Goal: Find contact information: Find contact information

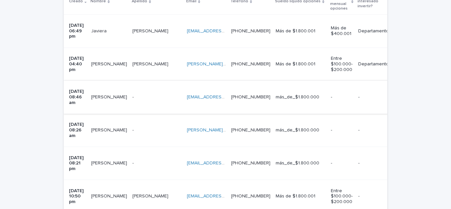
scroll to position [198, 0]
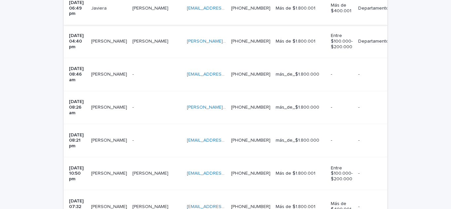
click at [81, 99] on p "[DATE] 08:26 am" at bounding box center [77, 107] width 17 height 16
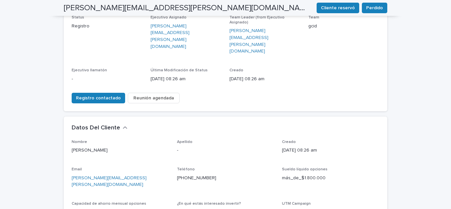
scroll to position [132, 0]
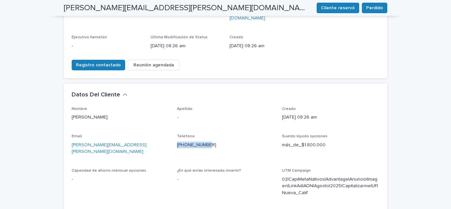
drag, startPoint x: 210, startPoint y: 119, endPoint x: 171, endPoint y: 124, distance: 40.2
click at [171, 124] on div "Nombre [PERSON_NAME] Apellido - Creado [DATE] 08:26 am Email [PERSON_NAME][EMAI…" at bounding box center [225, 171] width 307 height 129
copy link "[PHONE_NUMBER]"
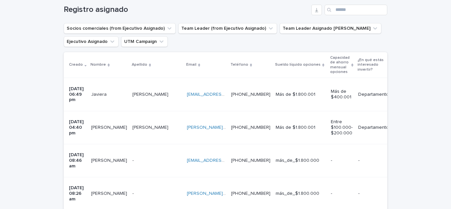
scroll to position [153, 0]
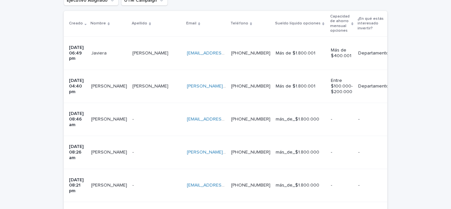
click at [102, 82] on p "[PERSON_NAME]" at bounding box center [109, 85] width 37 height 7
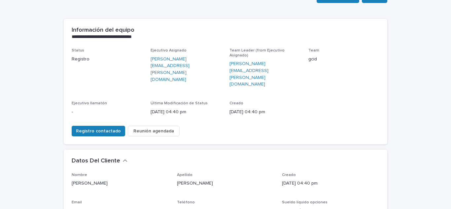
scroll to position [132, 0]
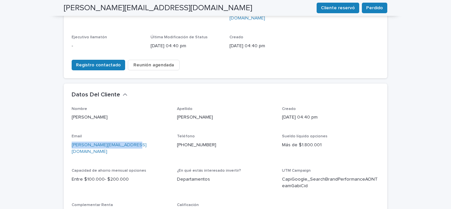
drag, startPoint x: 132, startPoint y: 121, endPoint x: 57, endPoint y: 131, distance: 75.6
click at [57, 131] on div "**********" at bounding box center [225, 147] width 451 height 484
copy link "[PERSON_NAME][EMAIL_ADDRESS][DOMAIN_NAME]"
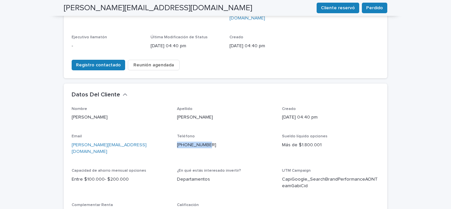
drag, startPoint x: 214, startPoint y: 119, endPoint x: 174, endPoint y: 124, distance: 40.2
click at [177, 134] on div "Teléfono [PHONE_NUMBER]" at bounding box center [225, 143] width 97 height 19
copy link "[PHONE_NUMBER]"
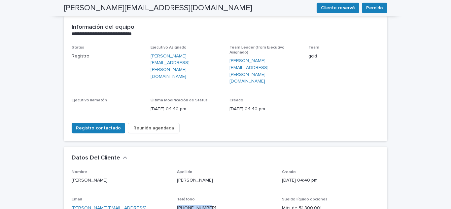
scroll to position [0, 0]
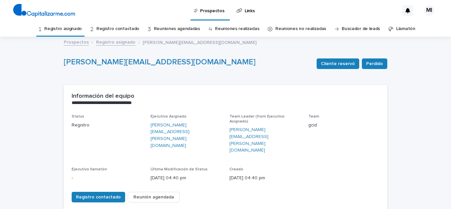
click at [66, 31] on link "Registro asignado" at bounding box center [63, 29] width 38 height 16
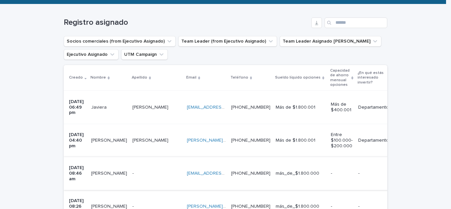
scroll to position [110, 0]
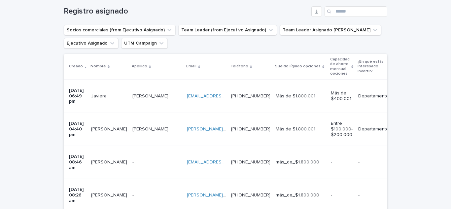
click at [108, 92] on p "Javiera" at bounding box center [99, 95] width 17 height 7
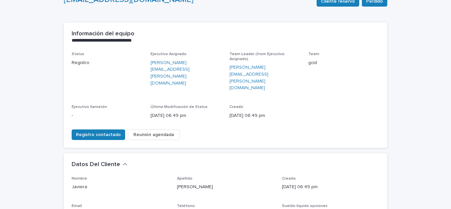
scroll to position [99, 0]
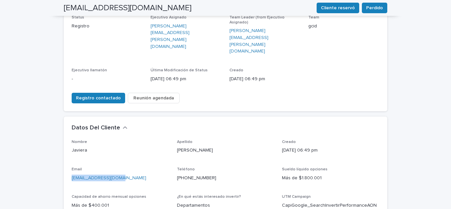
drag, startPoint x: 122, startPoint y: 155, endPoint x: 69, endPoint y: 160, distance: 54.0
click at [69, 160] on div "Nombre [PERSON_NAME] [PERSON_NAME] Creado [DATE] 06:49 pm Email [EMAIL_ADDRESS]…" at bounding box center [225, 198] width 323 height 117
copy link "[EMAIL_ADDRESS][DOMAIN_NAME]"
drag, startPoint x: 208, startPoint y: 155, endPoint x: 170, endPoint y: 160, distance: 37.7
click at [170, 160] on div "Nombre [PERSON_NAME] [PERSON_NAME] Creado [DATE] 06:49 pm Email [EMAIL_ADDRESS]…" at bounding box center [225, 194] width 307 height 109
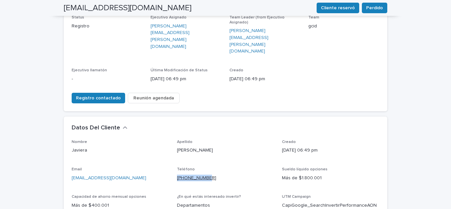
copy link "[PHONE_NUMBER]"
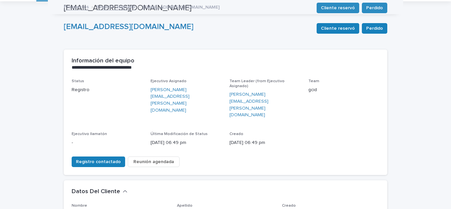
scroll to position [0, 0]
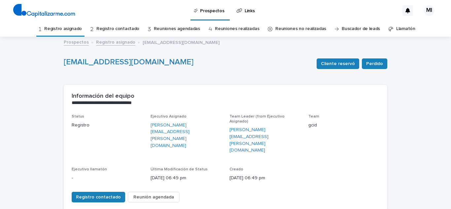
click at [66, 34] on link "Registro asignado" at bounding box center [63, 29] width 38 height 16
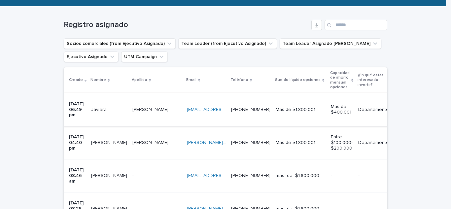
scroll to position [99, 0]
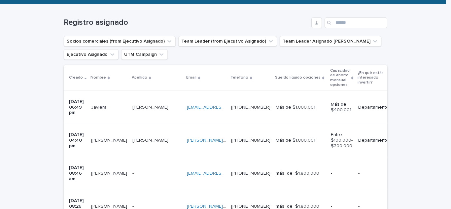
click at [103, 136] on p "[PERSON_NAME]" at bounding box center [109, 139] width 37 height 7
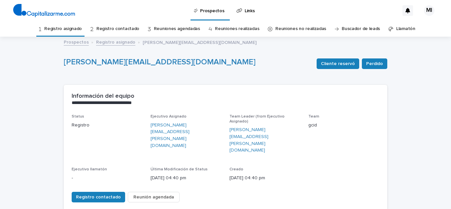
scroll to position [99, 0]
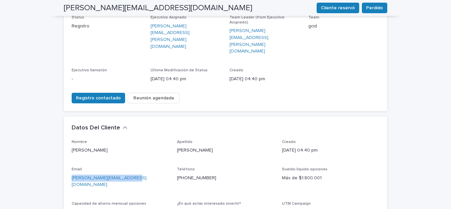
drag, startPoint x: 141, startPoint y: 153, endPoint x: 55, endPoint y: 162, distance: 87.0
click at [55, 162] on div "**********" at bounding box center [225, 180] width 451 height 484
copy link "[PERSON_NAME][EMAIL_ADDRESS][DOMAIN_NAME]"
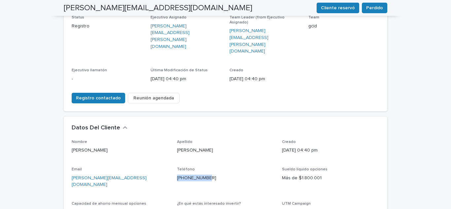
drag, startPoint x: 213, startPoint y: 153, endPoint x: 173, endPoint y: 161, distance: 41.7
click at [173, 161] on div "Nombre [PERSON_NAME] Apellido [PERSON_NAME] Creado [DATE] 04:40 pm Email [PERSO…" at bounding box center [225, 197] width 307 height 115
copy link "[PHONE_NUMBER]"
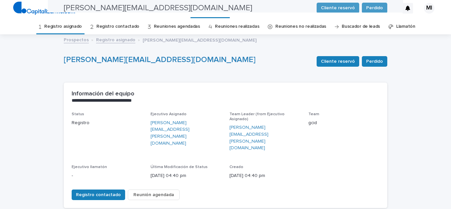
scroll to position [0, 0]
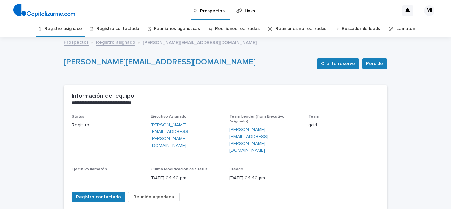
click at [76, 34] on link "Registro asignado" at bounding box center [63, 29] width 38 height 16
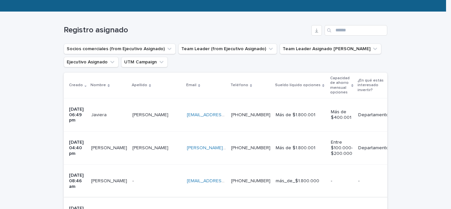
scroll to position [99, 0]
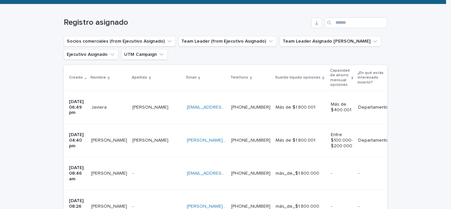
click at [103, 169] on p "[PERSON_NAME]" at bounding box center [109, 172] width 37 height 7
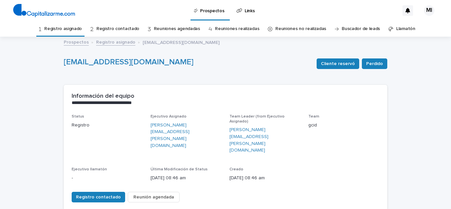
scroll to position [66, 0]
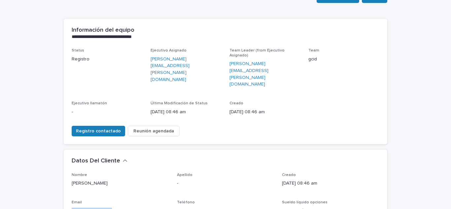
drag, startPoint x: 115, startPoint y: 188, endPoint x: 38, endPoint y: 192, distance: 77.3
copy link "[EMAIL_ADDRESS][DOMAIN_NAME]"
drag, startPoint x: 211, startPoint y: 186, endPoint x: 174, endPoint y: 193, distance: 37.9
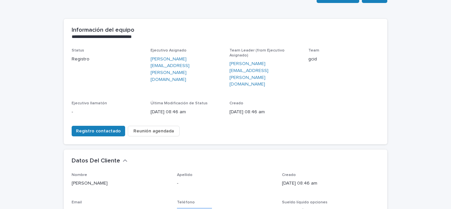
copy link "[PHONE_NUMBER]"
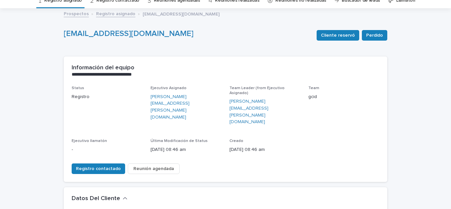
scroll to position [0, 0]
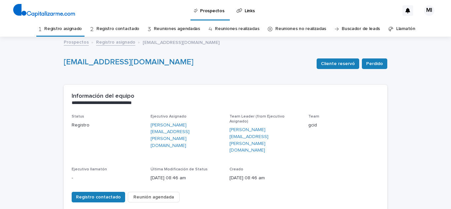
click at [68, 32] on link "Registro asignado" at bounding box center [63, 29] width 38 height 16
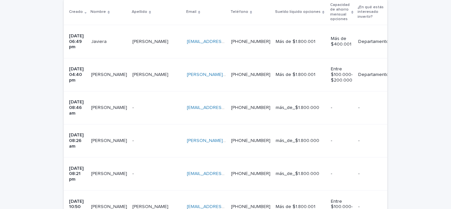
scroll to position [165, 0]
click at [104, 136] on p "[PERSON_NAME]" at bounding box center [109, 139] width 37 height 7
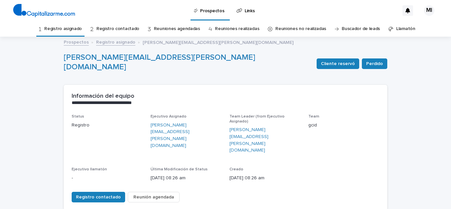
scroll to position [99, 0]
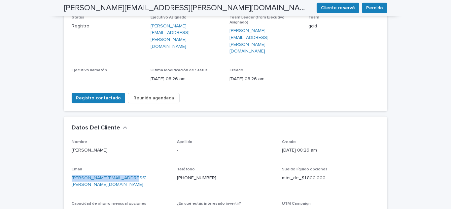
drag, startPoint x: 133, startPoint y: 155, endPoint x: 63, endPoint y: 161, distance: 69.8
click at [64, 161] on div "Nombre [PERSON_NAME] Apellido - Creado [DATE] 08:26 am Email [PERSON_NAME][EMAI…" at bounding box center [225, 208] width 323 height 137
copy link "[PERSON_NAME][EMAIL_ADDRESS][PERSON_NAME][DOMAIN_NAME]"
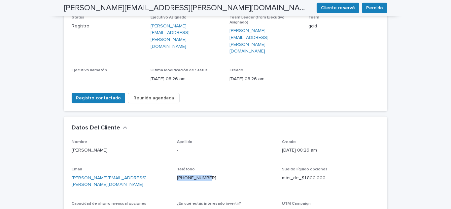
drag, startPoint x: 207, startPoint y: 153, endPoint x: 171, endPoint y: 160, distance: 36.4
click at [171, 160] on div "Nombre [PERSON_NAME] Apellido - Creado [DATE] 08:26 am Email [PERSON_NAME][EMAI…" at bounding box center [225, 204] width 307 height 129
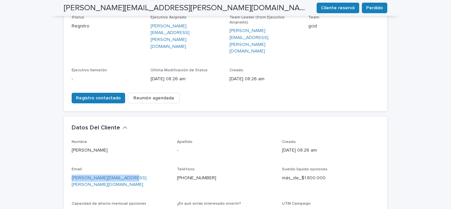
drag, startPoint x: 126, startPoint y: 151, endPoint x: 52, endPoint y: 160, distance: 74.4
click at [52, 160] on div "**********" at bounding box center [225, 186] width 451 height 497
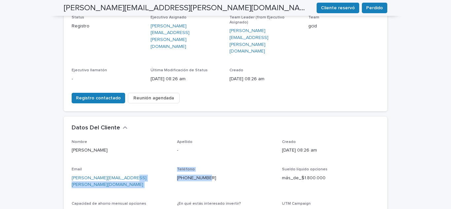
drag, startPoint x: 215, startPoint y: 154, endPoint x: 163, endPoint y: 154, distance: 52.1
click at [163, 154] on div "Nombre [PERSON_NAME] Apellido - Creado [DATE] 08:26 am Email [PERSON_NAME][EMAI…" at bounding box center [225, 204] width 307 height 129
click at [196, 164] on div "Nombre [PERSON_NAME] Apellido - Creado [DATE] 08:26 am Email [PERSON_NAME][EMAI…" at bounding box center [225, 204] width 307 height 129
click at [216, 167] on div "Teléfono [PHONE_NUMBER]" at bounding box center [225, 176] width 97 height 19
drag, startPoint x: 212, startPoint y: 153, endPoint x: 173, endPoint y: 160, distance: 40.1
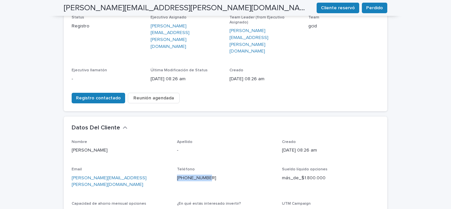
click at [173, 160] on div "Nombre [PERSON_NAME] Apellido - Creado [DATE] 08:26 am Email [PERSON_NAME][EMAI…" at bounding box center [225, 204] width 307 height 129
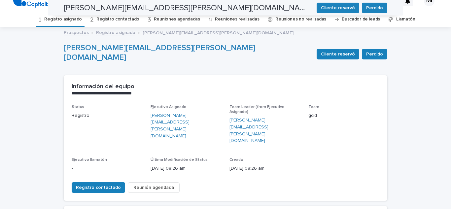
scroll to position [0, 0]
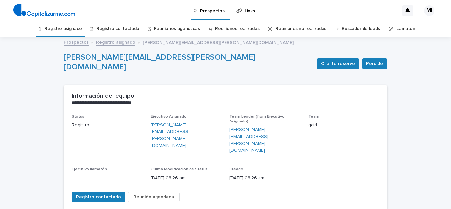
click at [73, 30] on link "Registro asignado" at bounding box center [63, 29] width 38 height 16
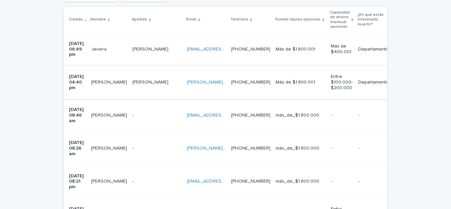
scroll to position [165, 0]
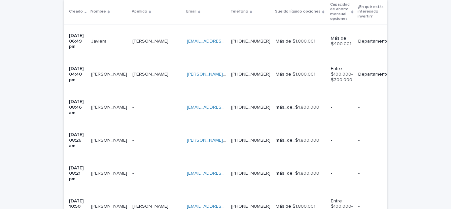
click at [102, 169] on p "[PERSON_NAME]" at bounding box center [109, 172] width 37 height 7
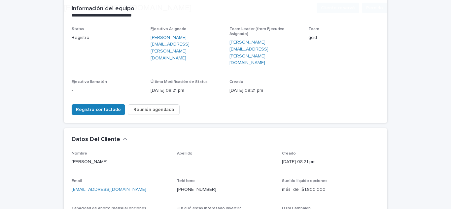
scroll to position [99, 0]
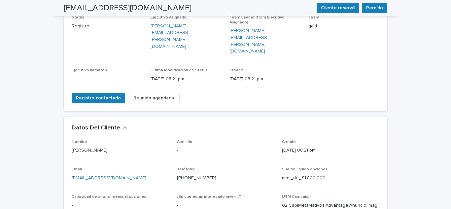
drag, startPoint x: 142, startPoint y: 155, endPoint x: 64, endPoint y: 158, distance: 78.6
click at [64, 158] on div "Nombre [PERSON_NAME] Apellido - Creado [DATE] 08:21 pm Email [EMAIL_ADDRESS][DO…" at bounding box center [225, 205] width 323 height 130
drag, startPoint x: 214, startPoint y: 153, endPoint x: 174, endPoint y: 158, distance: 40.6
click at [174, 158] on div "Nombre [PERSON_NAME] Apellido - Creado [DATE] 08:21 pm Email [EMAIL_ADDRESS][DO…" at bounding box center [225, 201] width 307 height 122
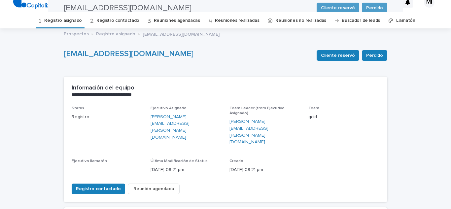
scroll to position [0, 0]
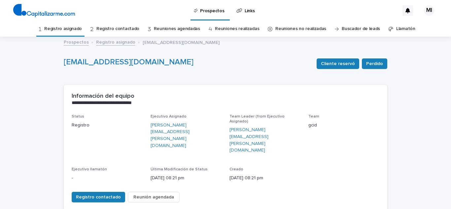
click at [70, 30] on link "Registro asignado" at bounding box center [63, 29] width 38 height 16
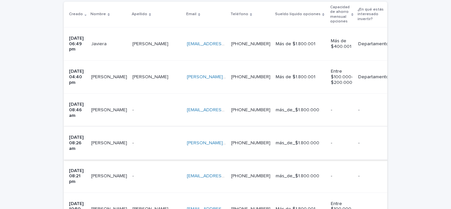
scroll to position [165, 0]
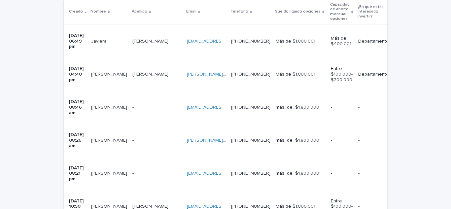
click at [107, 202] on p "[PERSON_NAME]" at bounding box center [109, 205] width 37 height 7
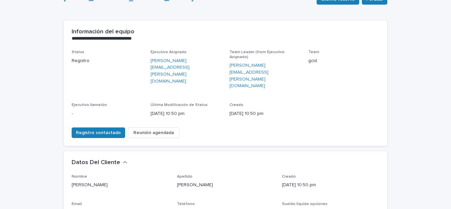
scroll to position [66, 0]
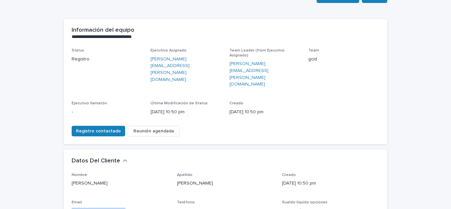
drag, startPoint x: 115, startPoint y: 186, endPoint x: 56, endPoint y: 194, distance: 59.0
click at [56, 194] on div "**********" at bounding box center [225, 206] width 451 height 470
drag, startPoint x: 210, startPoint y: 186, endPoint x: 172, endPoint y: 190, distance: 38.5
drag, startPoint x: 128, startPoint y: 186, endPoint x: 69, endPoint y: 186, distance: 59.1
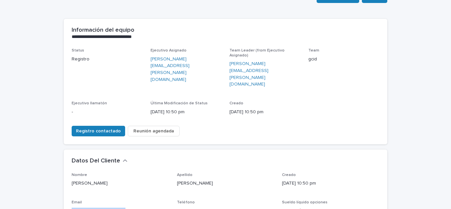
click at [72, 208] on p "[EMAIL_ADDRESS][DOMAIN_NAME]" at bounding box center [120, 211] width 97 height 7
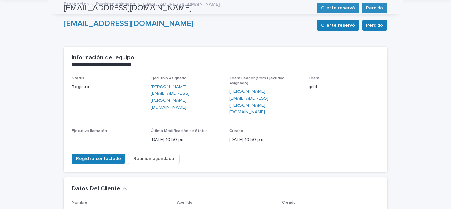
scroll to position [0, 0]
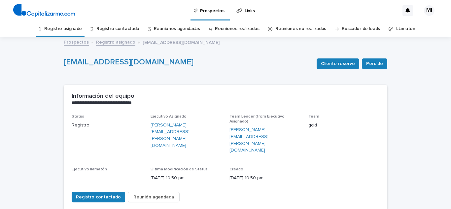
click at [66, 32] on link "Registro asignado" at bounding box center [63, 29] width 38 height 16
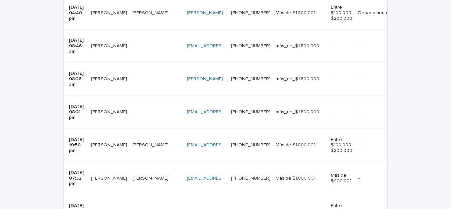
scroll to position [231, 0]
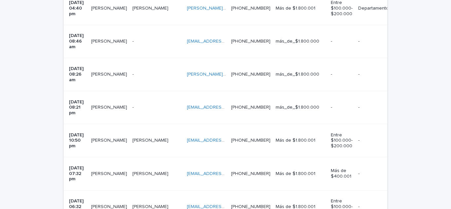
click at [105, 136] on p "[PERSON_NAME]" at bounding box center [109, 139] width 37 height 7
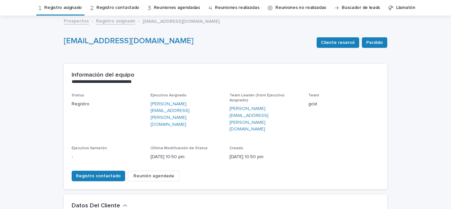
scroll to position [120, 0]
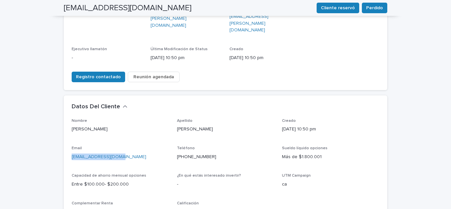
drag, startPoint x: 128, startPoint y: 135, endPoint x: 58, endPoint y: 137, distance: 70.3
click at [60, 137] on div "**********" at bounding box center [225, 144] width 330 height 454
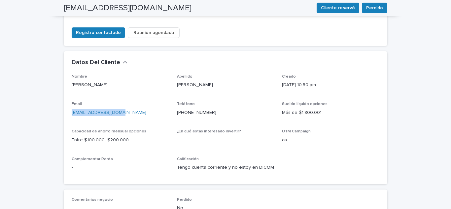
scroll to position [153, 0]
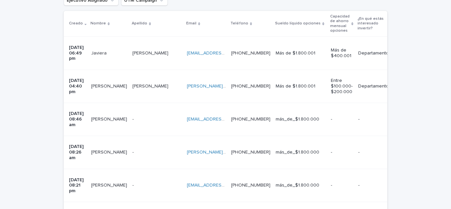
scroll to position [219, 0]
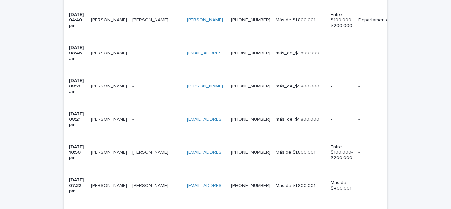
click at [107, 181] on p "[PERSON_NAME]" at bounding box center [109, 184] width 37 height 7
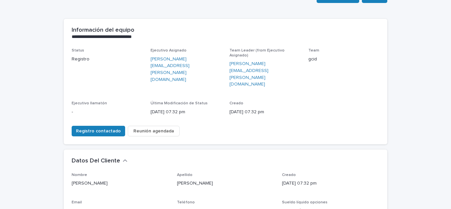
scroll to position [99, 0]
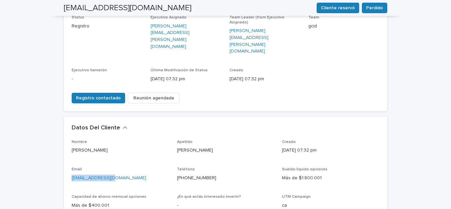
drag, startPoint x: 115, startPoint y: 154, endPoint x: 62, endPoint y: 163, distance: 53.9
click at [64, 163] on div "Nombre [PERSON_NAME] Apellido [PERSON_NAME] Creado [DATE] 07:32 pm Email [EMAIL…" at bounding box center [225, 195] width 323 height 110
drag, startPoint x: 210, startPoint y: 155, endPoint x: 175, endPoint y: 161, distance: 35.1
click at [177, 167] on div "Teléfono [PHONE_NUMBER]" at bounding box center [225, 176] width 97 height 19
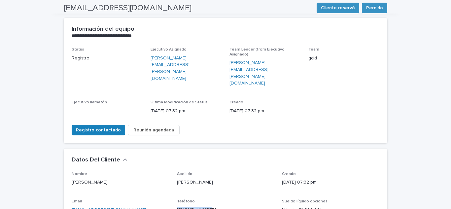
scroll to position [0, 0]
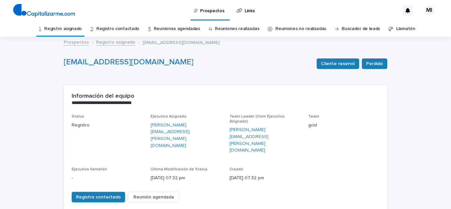
click at [77, 33] on link "Registro asignado" at bounding box center [63, 29] width 38 height 16
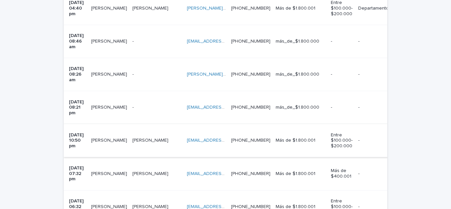
scroll to position [264, 0]
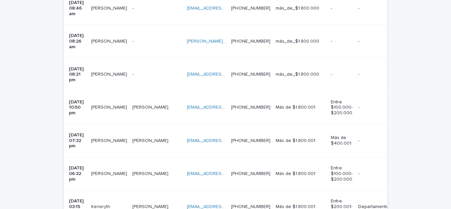
click at [105, 170] on p "[PERSON_NAME]" at bounding box center [109, 173] width 37 height 7
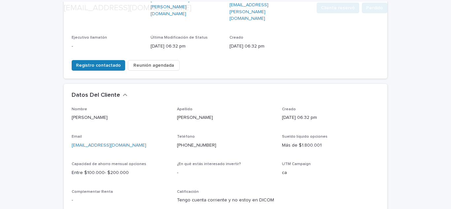
scroll to position [132, 0]
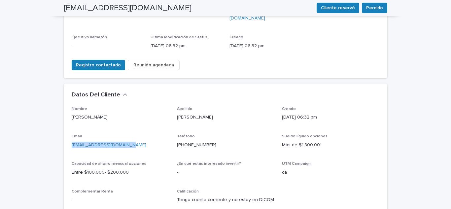
drag, startPoint x: 131, startPoint y: 118, endPoint x: 61, endPoint y: 125, distance: 70.5
click at [64, 125] on div "Nombre [PERSON_NAME] [PERSON_NAME] Creado [DATE] 06:32 pm Email [EMAIL_ADDRESS]…" at bounding box center [225, 162] width 323 height 110
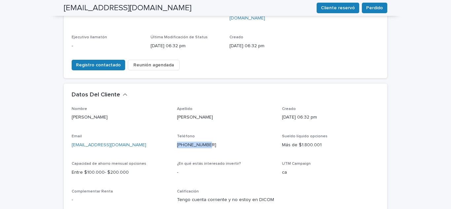
drag, startPoint x: 213, startPoint y: 121, endPoint x: 175, endPoint y: 126, distance: 38.5
click at [177, 134] on div "Teléfono [PHONE_NUMBER]" at bounding box center [225, 143] width 97 height 19
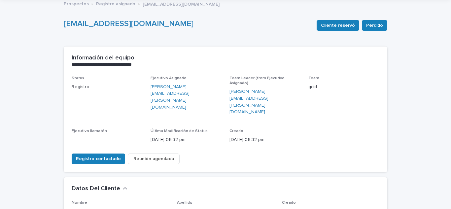
scroll to position [0, 0]
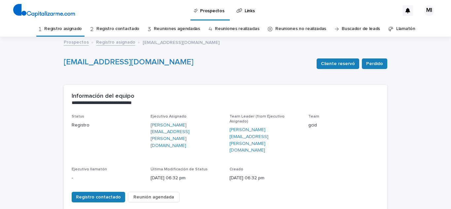
click at [70, 33] on link "Registro asignado" at bounding box center [63, 29] width 38 height 16
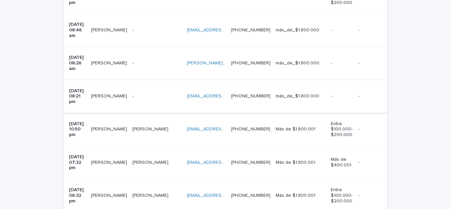
scroll to position [264, 0]
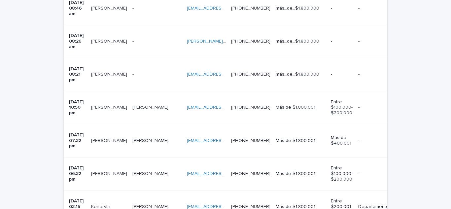
click at [107, 203] on p "Keneryth" at bounding box center [101, 206] width 20 height 7
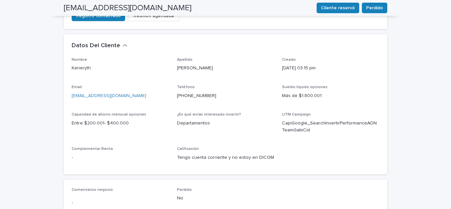
scroll to position [198, 0]
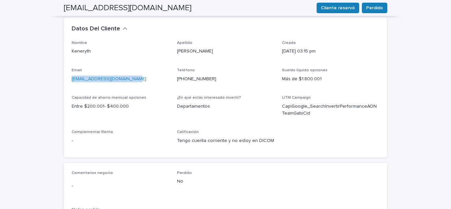
drag, startPoint x: 127, startPoint y: 51, endPoint x: 58, endPoint y: 66, distance: 70.4
click at [60, 66] on div "**********" at bounding box center [225, 69] width 330 height 460
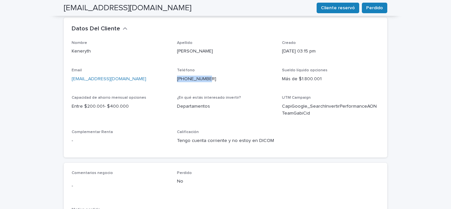
drag, startPoint x: 208, startPoint y: 55, endPoint x: 174, endPoint y: 63, distance: 34.8
click at [174, 63] on div "Nombre [PERSON_NAME] Apellido [PERSON_NAME] Creado [DATE] 03:15 pm Email [EMAIL…" at bounding box center [225, 95] width 307 height 109
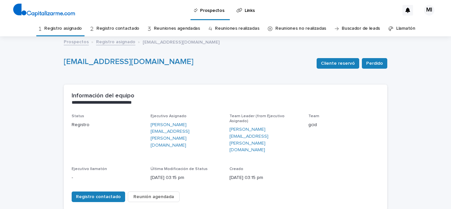
scroll to position [0, 0]
click at [71, 30] on link "Registro asignado" at bounding box center [63, 29] width 38 height 16
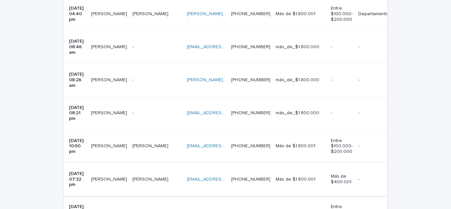
scroll to position [231, 0]
